Goal: Transaction & Acquisition: Purchase product/service

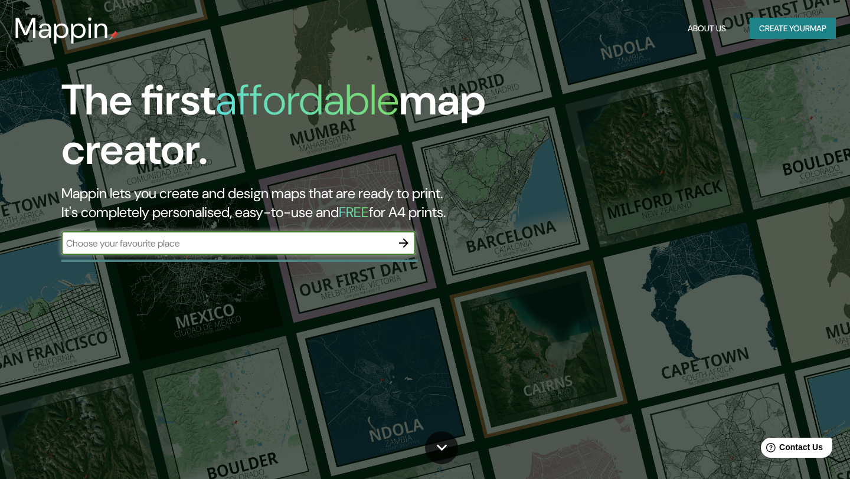
click at [329, 246] on input "text" at bounding box center [226, 244] width 331 height 14
type input "[GEOGRAPHIC_DATA]"
click at [410, 241] on icon "button" at bounding box center [404, 243] width 14 height 14
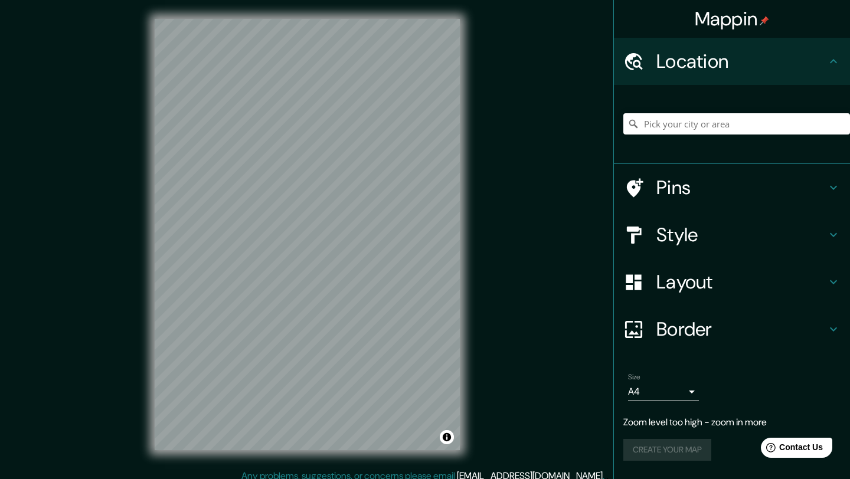
click at [679, 387] on body "Mappin Location Pins Style Layout Border Choose a border. Hint : you can make l…" at bounding box center [425, 239] width 850 height 479
click at [561, 349] on div at bounding box center [425, 239] width 850 height 479
click at [688, 176] on h4 "Pins" at bounding box center [741, 188] width 170 height 24
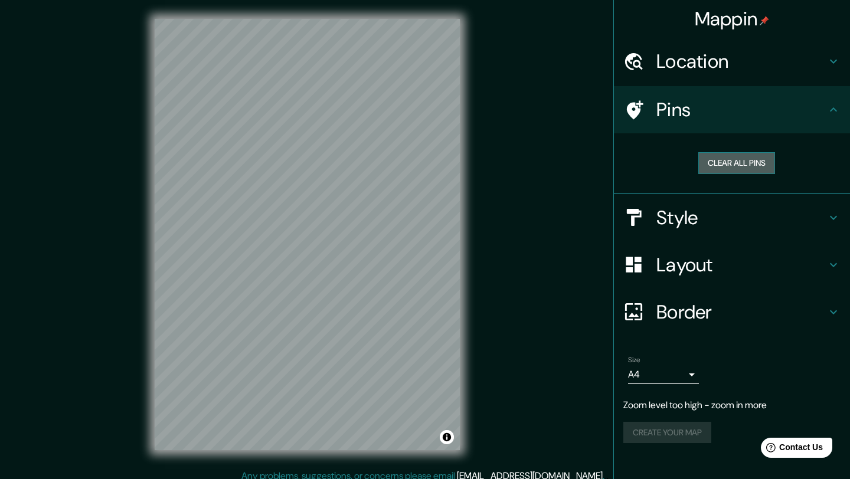
click at [721, 159] on button "Clear all pins" at bounding box center [736, 163] width 77 height 22
click at [698, 112] on h4 "Pins" at bounding box center [741, 110] width 170 height 24
click at [237, 266] on div at bounding box center [236, 265] width 9 height 9
